Goal: Task Accomplishment & Management: Complete application form

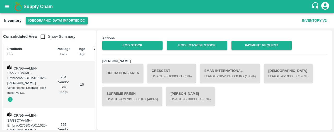
click at [48, 19] on button "[GEOGRAPHIC_DATA] Imported DC" at bounding box center [57, 21] width 62 height 8
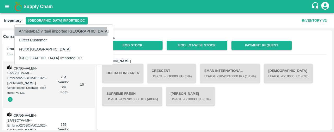
click at [61, 34] on li "Ahmedabad virtual imported [GEOGRAPHIC_DATA]" at bounding box center [64, 31] width 98 height 9
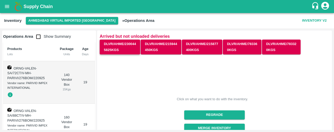
click at [125, 52] on button "DLVR/AHME/230044 5825 Kgs" at bounding box center [120, 47] width 40 height 15
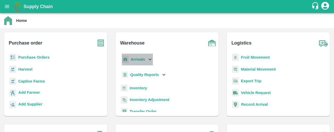
click at [139, 63] on div "Arrivals" at bounding box center [137, 60] width 32 height 12
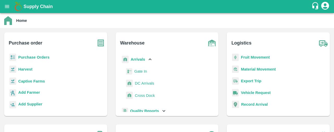
click at [148, 84] on span "DC Arrivals" at bounding box center [144, 84] width 19 height 6
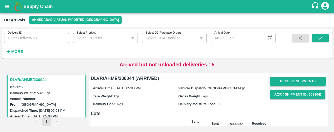
click at [307, 80] on button "Receive Shipments" at bounding box center [298, 81] width 56 height 9
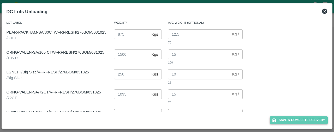
click at [284, 119] on button "Save & Complete Delivery" at bounding box center [299, 121] width 58 height 8
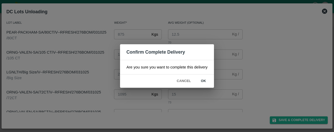
click at [202, 79] on button "ok" at bounding box center [203, 81] width 17 height 9
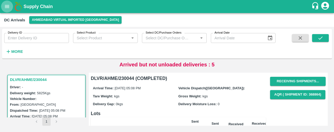
click at [5, 9] on icon "open drawer" at bounding box center [7, 7] width 6 height 6
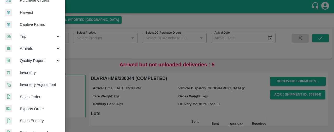
scroll to position [34, 0]
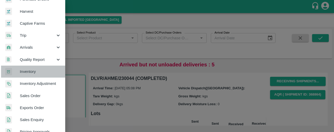
click at [43, 68] on link "Inventory" at bounding box center [32, 72] width 65 height 12
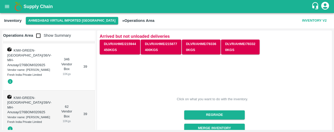
scroll to position [457, 0]
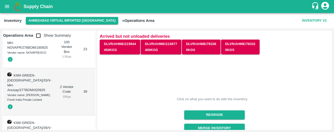
scroll to position [405, 0]
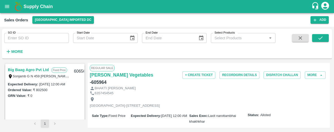
scroll to position [49, 0]
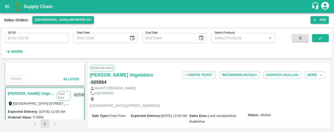
click at [45, 18] on button "[GEOGRAPHIC_DATA] Imported DC" at bounding box center [63, 20] width 62 height 8
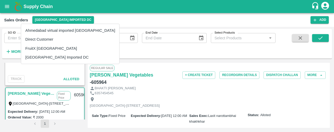
click at [47, 28] on li "Ahmedabad virtual imported [GEOGRAPHIC_DATA]" at bounding box center [70, 30] width 98 height 9
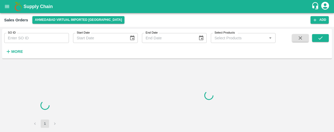
scroll to position [0, 0]
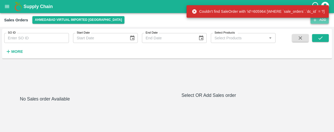
click at [316, 21] on icon "button" at bounding box center [314, 20] width 5 height 5
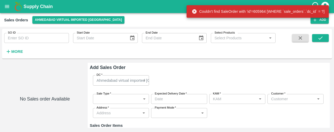
type input "Laxit narottambhai khakhkhar"
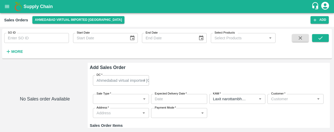
click at [123, 97] on body "Supply Chain Sales Orders Ahmedabad virtual imported DC Add SO ID SO ID Start D…" at bounding box center [167, 66] width 334 height 132
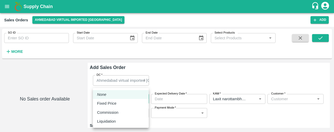
click at [123, 103] on div "Fixed Price" at bounding box center [120, 104] width 47 height 6
type input "1"
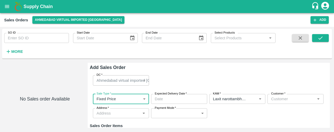
type input "DD/MM/YYYY hh:mm aa"
click at [158, 101] on input "DD/MM/YYYY hh:mm aa" at bounding box center [177, 99] width 52 height 10
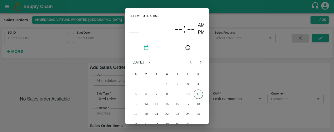
click at [198, 95] on button "11" at bounding box center [198, 94] width 9 height 9
type input "11/10/2025 12:00 AM"
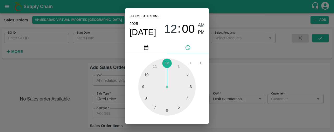
click at [167, 63] on div at bounding box center [166, 86] width 57 height 57
click at [240, 87] on div "Select date & time 2025 Oct 11 12 : 00 AM PM 05 10 15 20 25 30 35 40 45 50 55 0…" at bounding box center [167, 66] width 334 height 132
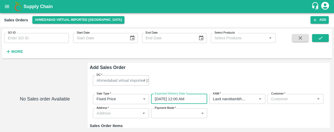
click at [276, 101] on input "Customer   *" at bounding box center [291, 99] width 44 height 7
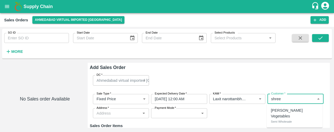
click at [290, 107] on div "Shree Krishna Vegetables Semi Wholesale" at bounding box center [295, 116] width 56 height 20
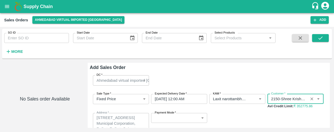
type input "2150-Shree Krishna Vegetables"
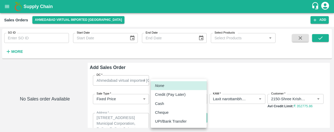
click at [171, 120] on body "Supply Chain Sales Orders Ahmedabad virtual imported DC Add SO ID SO ID Start D…" at bounding box center [167, 66] width 334 height 132
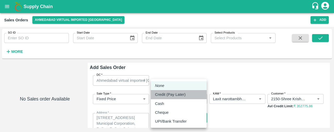
click at [180, 94] on p "Credit (Pay Later)" at bounding box center [170, 95] width 31 height 6
type input "credit"
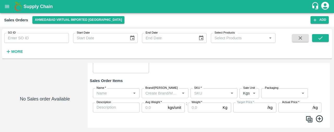
scroll to position [81, 0]
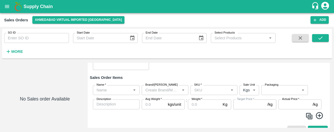
click at [100, 92] on input "Name   *" at bounding box center [111, 90] width 35 height 7
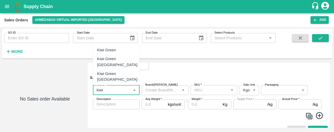
click at [108, 86] on div "Kiwi Green Chile" at bounding box center [117, 92] width 40 height 12
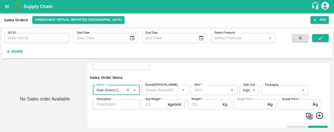
click at [202, 86] on div "SKU   *" at bounding box center [213, 90] width 47 height 10
type input "Kiwi Green Chile"
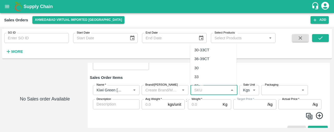
click at [203, 82] on div "36" at bounding box center [213, 85] width 46 height 9
type input "36"
type input "295.0"
click at [250, 91] on body "Supply Chain Sales Orders Ahmedabad virtual imported DC Add SO ID SO ID Start D…" at bounding box center [167, 66] width 334 height 132
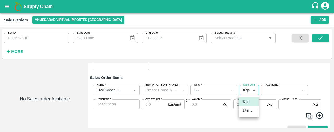
click at [252, 109] on div "Units" at bounding box center [248, 111] width 11 height 6
type input "2"
click at [274, 92] on body "Supply Chain Sales Orders Ahmedabad virtual imported DC Add SO ID SO ID Start D…" at bounding box center [167, 66] width 334 height 132
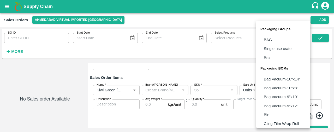
scroll to position [65, 0]
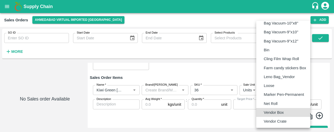
type input "BOM/276"
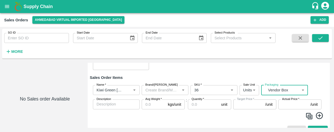
click at [155, 104] on input "Avg Weight   *" at bounding box center [154, 105] width 24 height 10
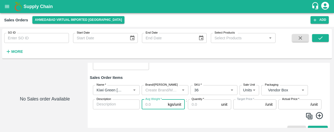
type input "1"
type input "295"
type input "10"
type input "2950"
type input "10"
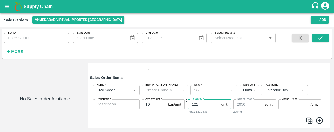
type input "121"
click at [283, 102] on input "Actual Price   *" at bounding box center [293, 105] width 30 height 10
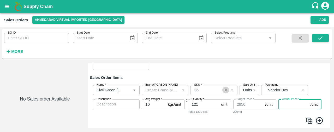
click at [224, 90] on icon "Clear" at bounding box center [225, 90] width 5 height 5
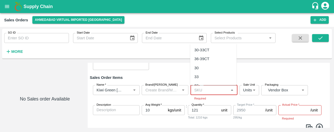
click at [208, 94] on input "SKU   *" at bounding box center [209, 90] width 35 height 7
click at [213, 84] on div "36" at bounding box center [213, 85] width 46 height 9
type input "36"
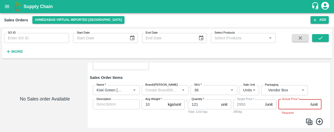
click at [284, 103] on input "Actual Price   *" at bounding box center [293, 105] width 30 height 10
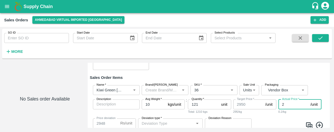
type input "29"
type input "2921"
type input "2"
type input "2948"
type input "28"
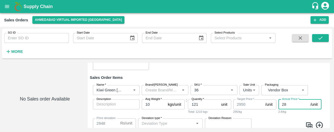
type input "2922"
type input "289"
type input "2661"
type input "2895"
type input "55"
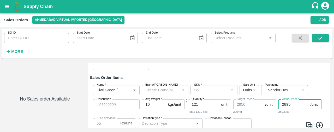
scroll to position [104, 0]
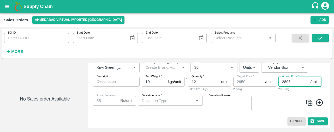
type input "2895"
click at [186, 106] on div "Deviation type   * Deviation type   *" at bounding box center [170, 103] width 65 height 15
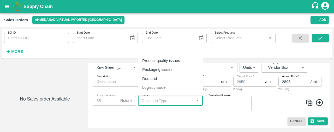
click at [184, 103] on input "Deviation type   *" at bounding box center [166, 101] width 53 height 7
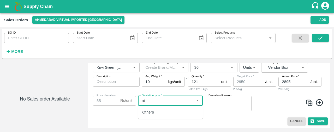
click at [165, 117] on ul "Others" at bounding box center [170, 112] width 65 height 13
click at [187, 111] on div "Others" at bounding box center [170, 112] width 65 height 9
type input "Others"
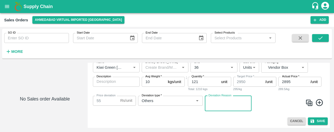
click at [218, 104] on textarea "Deviation Reason" at bounding box center [227, 103] width 39 height 11
type textarea "na"
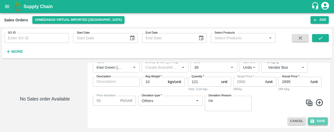
click at [313, 119] on button "Save" at bounding box center [318, 122] width 20 height 8
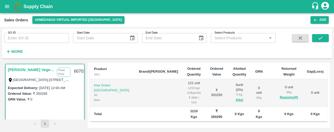
scroll to position [101, 0]
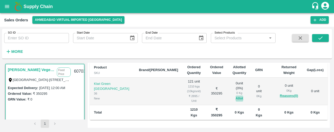
click at [236, 96] on button "Allot" at bounding box center [240, 99] width 8 height 6
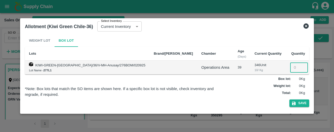
click at [290, 67] on input "number" at bounding box center [299, 68] width 18 height 10
type input "121"
click at [291, 102] on button "Save" at bounding box center [299, 104] width 20 height 8
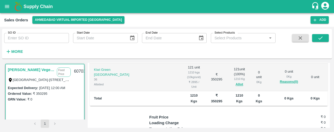
scroll to position [0, 0]
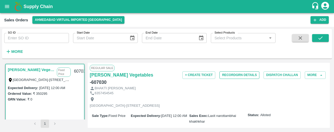
click at [233, 74] on button "Record GRN Details" at bounding box center [239, 75] width 40 height 8
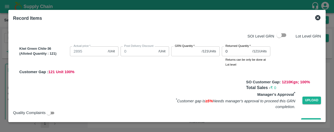
click at [187, 53] on input "GRN Quantity   *" at bounding box center [185, 51] width 28 height 10
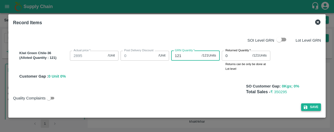
type input "121"
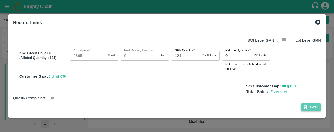
click at [309, 106] on button "Save" at bounding box center [311, 108] width 20 height 8
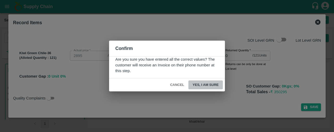
click at [207, 82] on button "Yes, I am sure" at bounding box center [205, 85] width 34 height 9
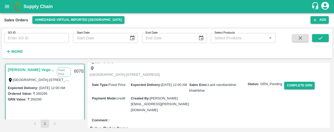
scroll to position [21, 0]
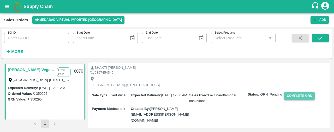
click at [309, 93] on button "Complete GRN" at bounding box center [299, 96] width 31 height 8
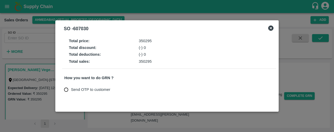
click at [65, 91] on input "Send OTP to customer" at bounding box center [66, 90] width 10 height 10
radio input "true"
click at [123, 89] on button "Send OTP" at bounding box center [124, 90] width 21 height 8
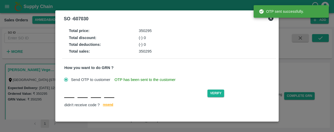
click at [66, 98] on div "Verify didn't receive code ? resend" at bounding box center [168, 99] width 209 height 20
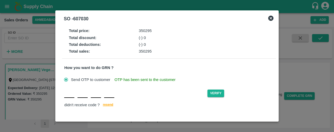
type input "Y"
type input "A"
type input "T"
type input "M"
click at [217, 90] on button "Verify" at bounding box center [215, 94] width 17 height 8
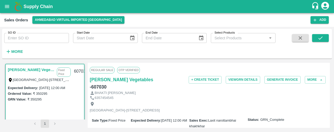
scroll to position [0, 0]
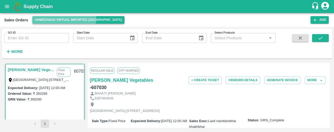
click at [54, 17] on button "Ahmedabad virtual imported [GEOGRAPHIC_DATA]" at bounding box center [78, 20] width 92 height 8
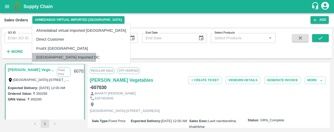
click at [61, 56] on li "[GEOGRAPHIC_DATA] Imported DC" at bounding box center [81, 57] width 98 height 9
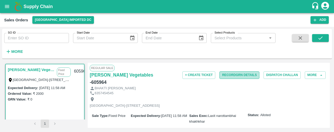
click at [242, 75] on button "Record GRN Details" at bounding box center [239, 75] width 40 height 8
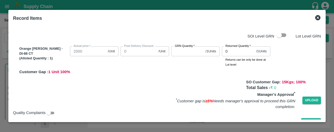
click at [177, 54] on input "GRN Quantity   *" at bounding box center [187, 51] width 32 height 10
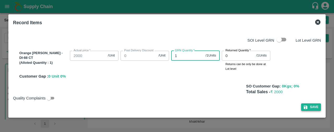
type input "1"
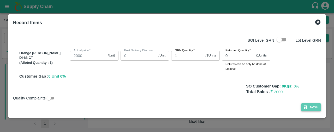
click at [311, 108] on button "Save" at bounding box center [311, 108] width 20 height 8
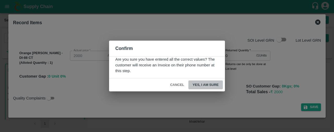
click at [209, 84] on button "Yes, I am sure" at bounding box center [205, 85] width 34 height 9
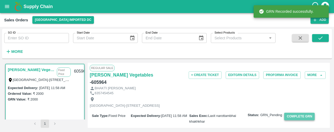
click at [306, 113] on button "Complete GRN" at bounding box center [299, 117] width 31 height 8
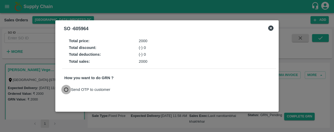
click at [62, 87] on input "Send OTP to customer" at bounding box center [66, 90] width 10 height 10
radio input "true"
click at [120, 87] on button "Send OTP" at bounding box center [124, 90] width 21 height 8
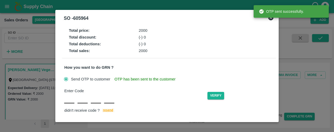
click at [67, 96] on input "text" at bounding box center [69, 98] width 10 height 9
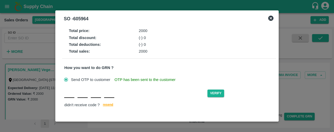
type input "G"
type input "P"
type input "M"
type input "L"
click at [217, 91] on button "Verify" at bounding box center [215, 94] width 17 height 8
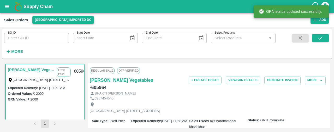
click at [50, 16] on button "[GEOGRAPHIC_DATA] Imported DC" at bounding box center [63, 20] width 62 height 8
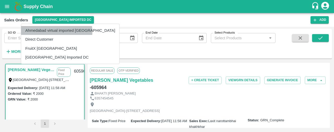
click at [56, 32] on li "Ahmedabad virtual imported [GEOGRAPHIC_DATA]" at bounding box center [70, 30] width 98 height 9
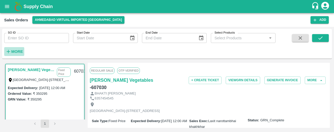
click at [16, 50] on strong "More" at bounding box center [17, 52] width 12 height 4
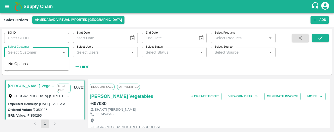
click at [50, 53] on input "Select Customer" at bounding box center [32, 52] width 53 height 7
type input "SHREE K"
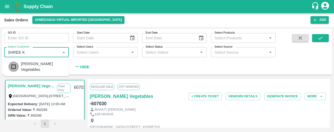
click at [13, 65] on input "checkbox" at bounding box center [13, 67] width 10 height 10
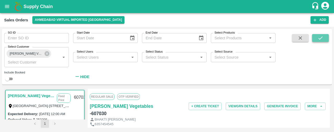
click at [319, 38] on icon "submit" at bounding box center [320, 38] width 6 height 6
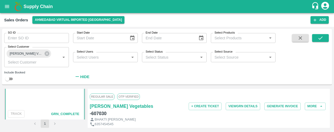
scroll to position [42, 0]
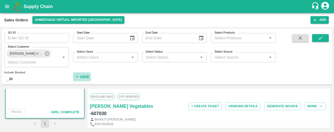
click at [83, 77] on strong "Hide" at bounding box center [84, 77] width 9 height 4
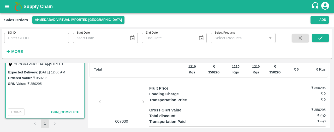
scroll to position [0, 0]
